Goal: Information Seeking & Learning: Compare options

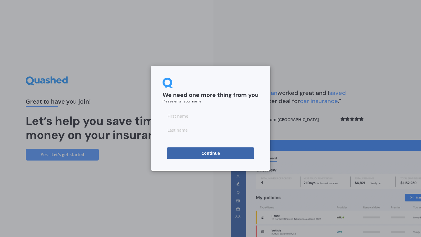
click at [233, 119] on input at bounding box center [211, 116] width 96 height 12
type input "s"
type input "talia"
click at [231, 136] on input at bounding box center [211, 130] width 96 height 12
type input "[PERSON_NAME]"
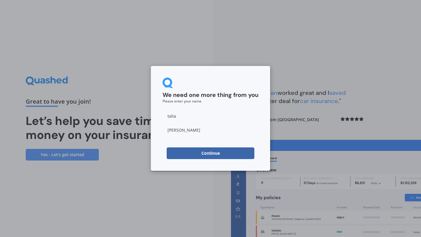
click at [187, 155] on button "Continue" at bounding box center [211, 154] width 88 height 12
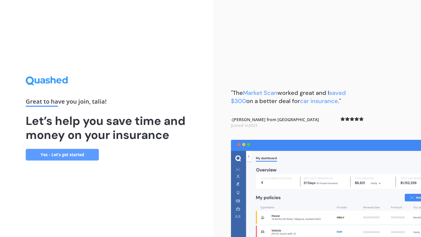
click at [71, 155] on link "Yes - Let’s get started" at bounding box center [62, 155] width 73 height 12
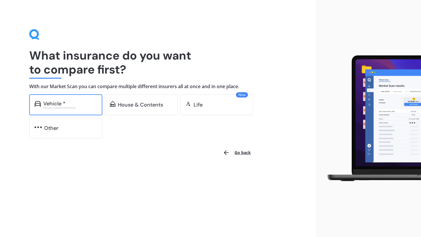
click at [75, 104] on div "Vehicle *" at bounding box center [70, 104] width 54 height 6
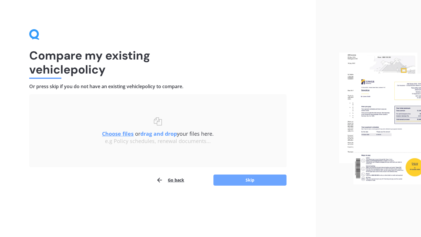
click at [237, 179] on button "Skip" at bounding box center [249, 180] width 73 height 11
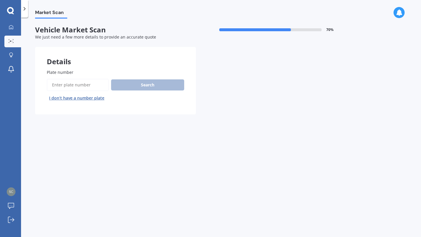
click at [85, 82] on input "Plate number" at bounding box center [78, 85] width 62 height 12
click at [84, 97] on button "I don’t have a number plate" at bounding box center [77, 98] width 60 height 9
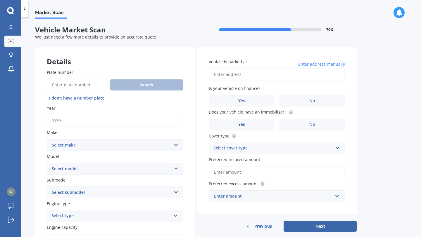
click at [134, 124] on input "Year" at bounding box center [115, 121] width 136 height 12
type input "2005"
click at [125, 149] on select "Select make AC ALFA ROMEO ASTON [PERSON_NAME] AUDI AUSTIN BEDFORD Bentley BMW B…" at bounding box center [115, 145] width 136 height 12
click at [77, 87] on input "Plate number" at bounding box center [77, 85] width 61 height 12
type input "jcr438"
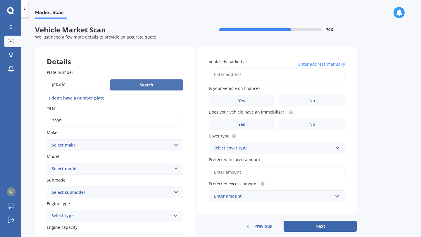
click at [122, 88] on button "Search" at bounding box center [146, 85] width 73 height 11
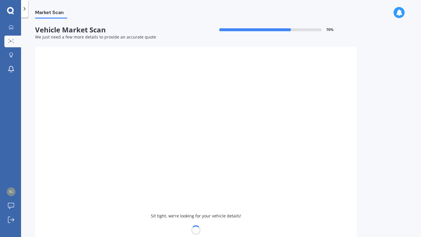
select select "TOYOTA"
select select "COROLLA"
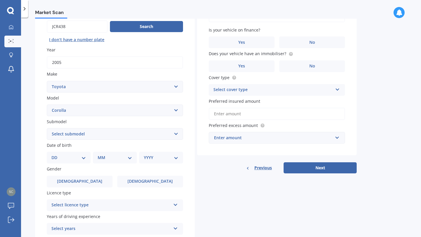
scroll to position [107, 0]
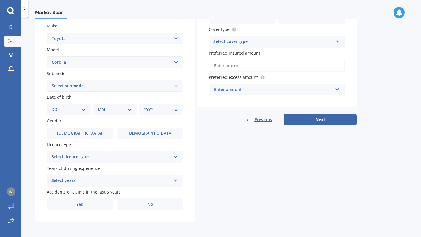
click at [72, 110] on select "DD 01 02 03 04 05 06 07 08 09 10 11 12 13 14 15 16 17 18 19 20 21 22 23 24 25 2…" at bounding box center [68, 109] width 34 height 6
select select "21"
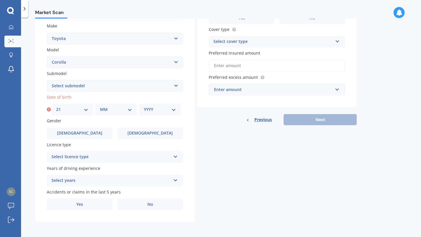
click at [122, 109] on select "MM 01 02 03 04 05 06 07 08 09 10 11 12" at bounding box center [116, 109] width 32 height 6
select select "10"
click at [163, 112] on select "YYYY 2025 2024 2023 2022 2021 2020 2019 2018 2017 2016 2015 2014 2013 2012 2011…" at bounding box center [160, 109] width 32 height 6
select select "2004"
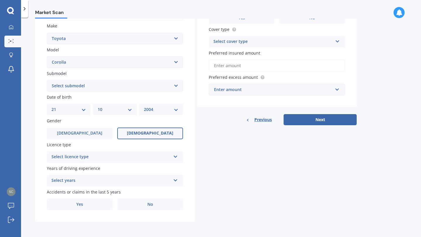
click at [144, 131] on span "[DEMOGRAPHIC_DATA]" at bounding box center [150, 133] width 46 height 5
click at [0, 0] on input "[DEMOGRAPHIC_DATA]" at bounding box center [0, 0] width 0 height 0
click at [144, 155] on div "Select licence type" at bounding box center [110, 157] width 119 height 7
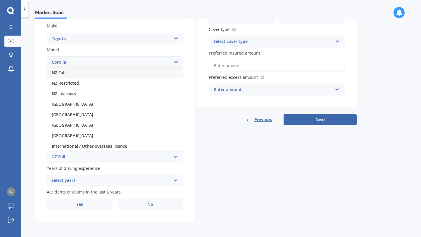
click at [106, 73] on div "NZ Full" at bounding box center [115, 73] width 136 height 11
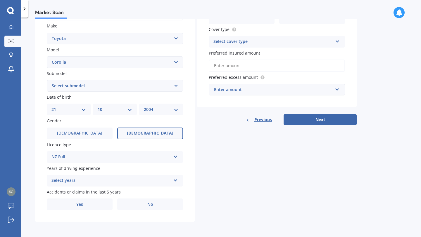
click at [99, 181] on div "Select years" at bounding box center [110, 180] width 119 height 7
click at [217, 147] on div "Details Plate number Search I don’t have a number plate Year [DATE] Make Select…" at bounding box center [196, 81] width 322 height 282
click at [85, 180] on div "5 or more years" at bounding box center [110, 180] width 119 height 7
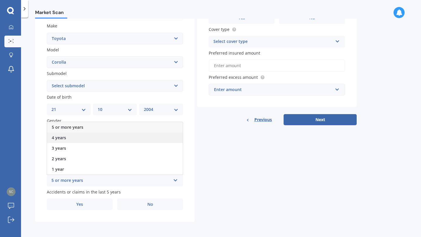
click at [75, 138] on div "4 years" at bounding box center [115, 138] width 136 height 11
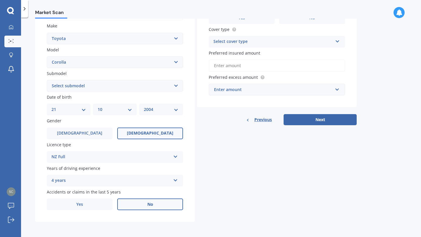
click at [134, 203] on label "No" at bounding box center [150, 205] width 66 height 12
click at [0, 0] on input "No" at bounding box center [0, 0] width 0 height 0
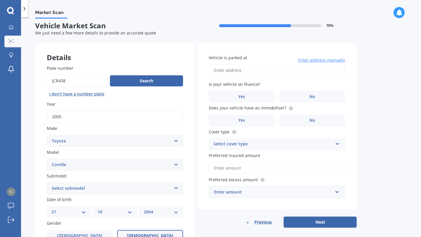
scroll to position [0, 0]
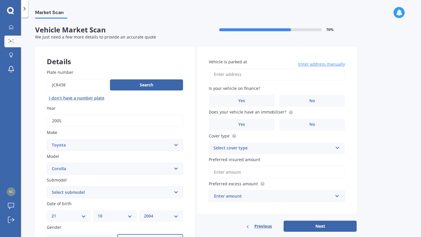
click at [257, 76] on input "Vehicle is parked at" at bounding box center [277, 74] width 136 height 12
type input "[STREET_ADDRESS]"
click at [308, 99] on label "No" at bounding box center [312, 101] width 66 height 12
click at [0, 0] on input "No" at bounding box center [0, 0] width 0 height 0
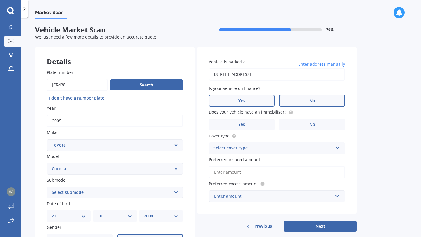
click at [247, 101] on label "Yes" at bounding box center [242, 101] width 66 height 12
click at [0, 0] on input "Yes" at bounding box center [0, 0] width 0 height 0
click at [316, 122] on label "No" at bounding box center [312, 125] width 66 height 12
click at [0, 0] on input "No" at bounding box center [0, 0] width 0 height 0
click at [284, 153] on div "Select cover type Comprehensive Third Party, Fire & Theft Third Party" at bounding box center [277, 149] width 136 height 12
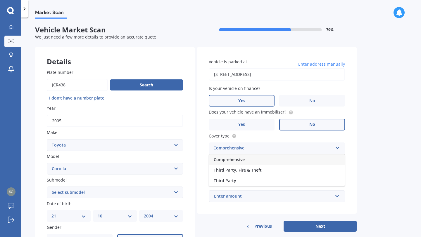
click at [284, 159] on div "Comprehensive" at bounding box center [277, 160] width 136 height 11
click at [265, 172] on input "Preferred insured amount" at bounding box center [277, 172] width 136 height 12
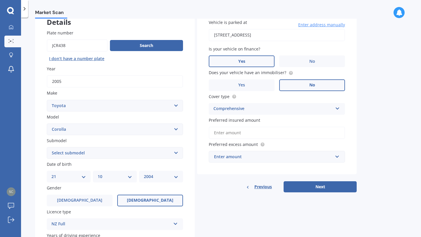
scroll to position [45, 0]
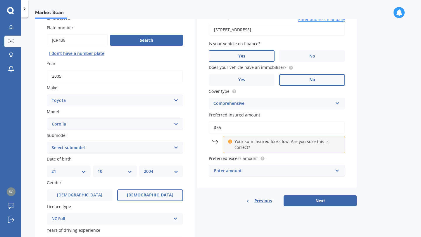
type input "$5"
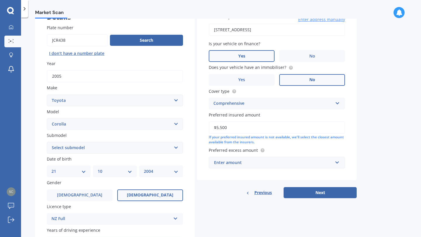
type input "$5,500"
click at [268, 164] on div "Enter amount" at bounding box center [273, 163] width 119 height 6
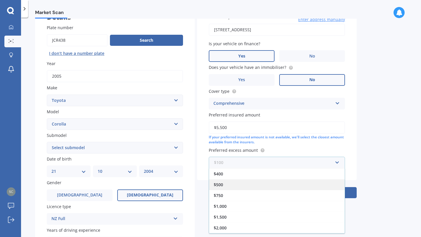
scroll to position [0, 0]
click at [264, 186] on div "$400" at bounding box center [277, 184] width 136 height 11
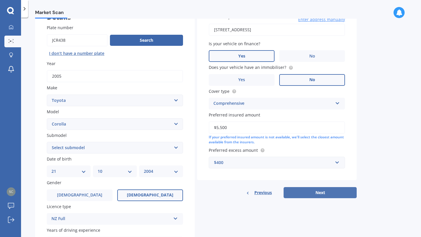
click at [316, 193] on button "Next" at bounding box center [320, 192] width 73 height 11
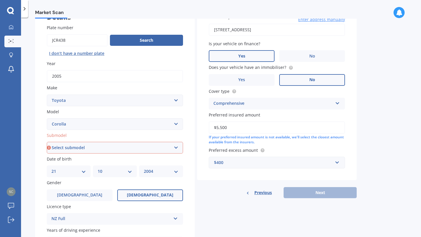
click at [104, 146] on select "Select submodel (All other) Axio Diesel [PERSON_NAME] 2WD [PERSON_NAME] 4WD FXG…" at bounding box center [115, 148] width 136 height 12
select select "[PERSON_NAME] 2WD"
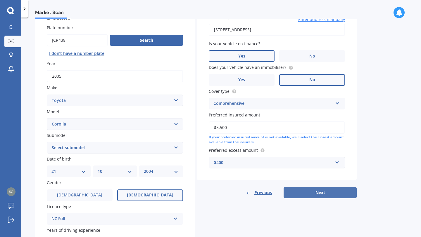
click at [332, 191] on button "Next" at bounding box center [320, 192] width 73 height 11
select select "21"
select select "10"
select select "2004"
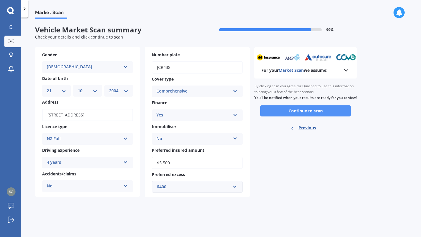
click at [305, 117] on button "Continue to scan" at bounding box center [305, 111] width 91 height 11
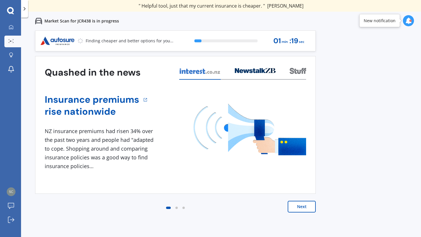
click at [303, 206] on button "Next" at bounding box center [302, 207] width 28 height 12
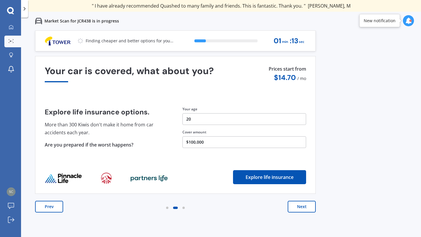
click at [251, 143] on button "$100,000" at bounding box center [244, 143] width 124 height 12
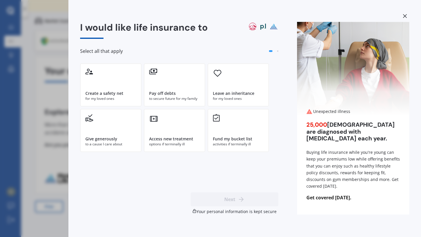
click at [60, 167] on div "I would like life insurance to Select all that apply Create a safety net for my…" at bounding box center [210, 118] width 421 height 237
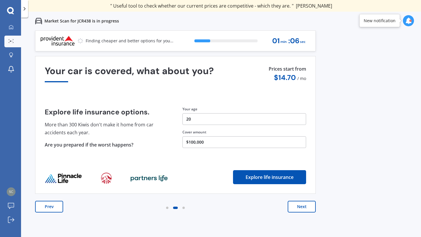
click at [217, 143] on button "$100,000" at bounding box center [244, 143] width 124 height 12
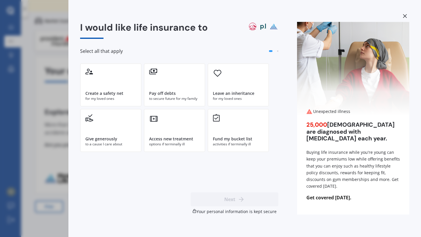
click at [45, 159] on div "I would like life insurance to Select all that apply Create a safety net for my…" at bounding box center [210, 118] width 421 height 237
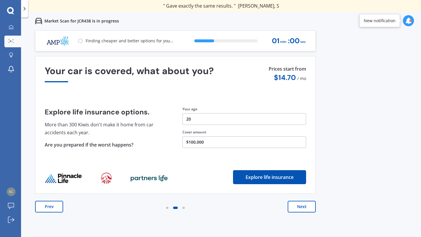
click at [294, 208] on button "Next" at bounding box center [302, 207] width 28 height 12
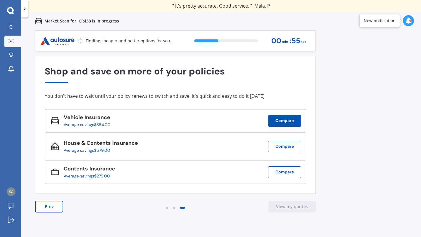
click at [277, 121] on button "Compare" at bounding box center [284, 121] width 33 height 12
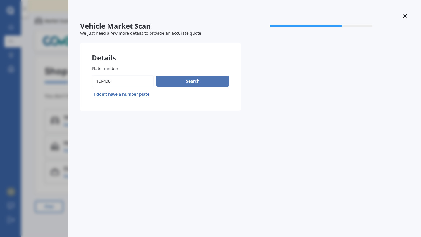
click at [187, 84] on button "Search" at bounding box center [192, 81] width 73 height 11
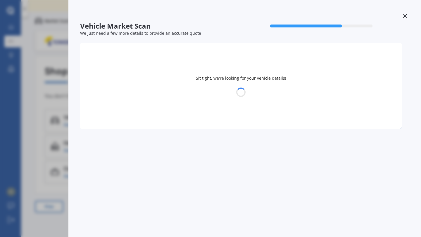
select select "TOYOTA"
select select "COROLLA"
select select "21"
select select "10"
select select "2004"
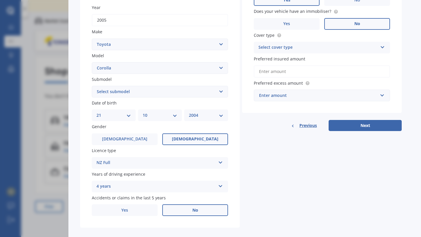
scroll to position [104, 0]
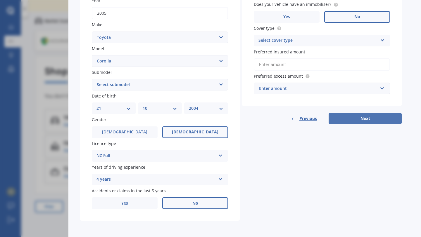
click at [330, 121] on button "Next" at bounding box center [365, 118] width 73 height 11
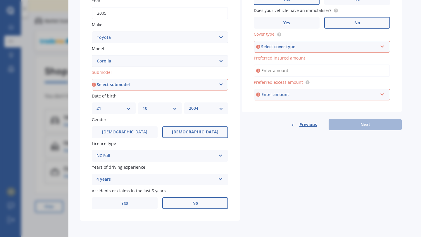
click at [56, 142] on div "Vehicle Market Scan 70 % We just need a few more details to provide an accurate…" at bounding box center [210, 118] width 421 height 237
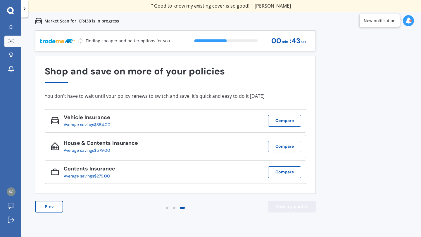
click at [289, 210] on button "View my quotes" at bounding box center [292, 207] width 48 height 12
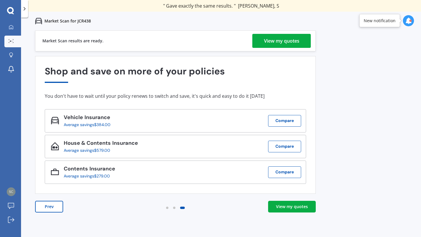
click at [291, 208] on div "View my quotes" at bounding box center [292, 207] width 32 height 6
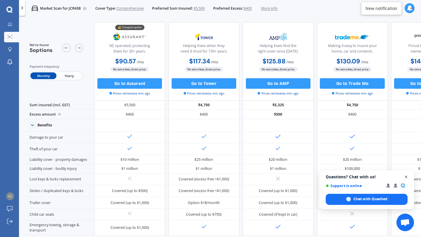
click at [406, 176] on span "Open chat" at bounding box center [406, 177] width 7 height 7
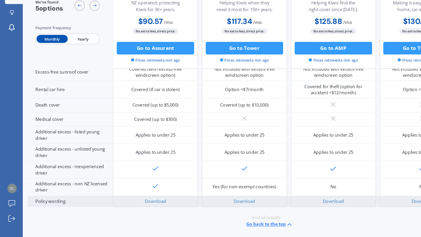
click at [145, 204] on div "Download" at bounding box center [129, 207] width 71 height 9
click at [132, 205] on link "Download" at bounding box center [130, 207] width 18 height 5
click at [205, 205] on link "Download" at bounding box center [204, 207] width 18 height 5
